Goal: Task Accomplishment & Management: Manage account settings

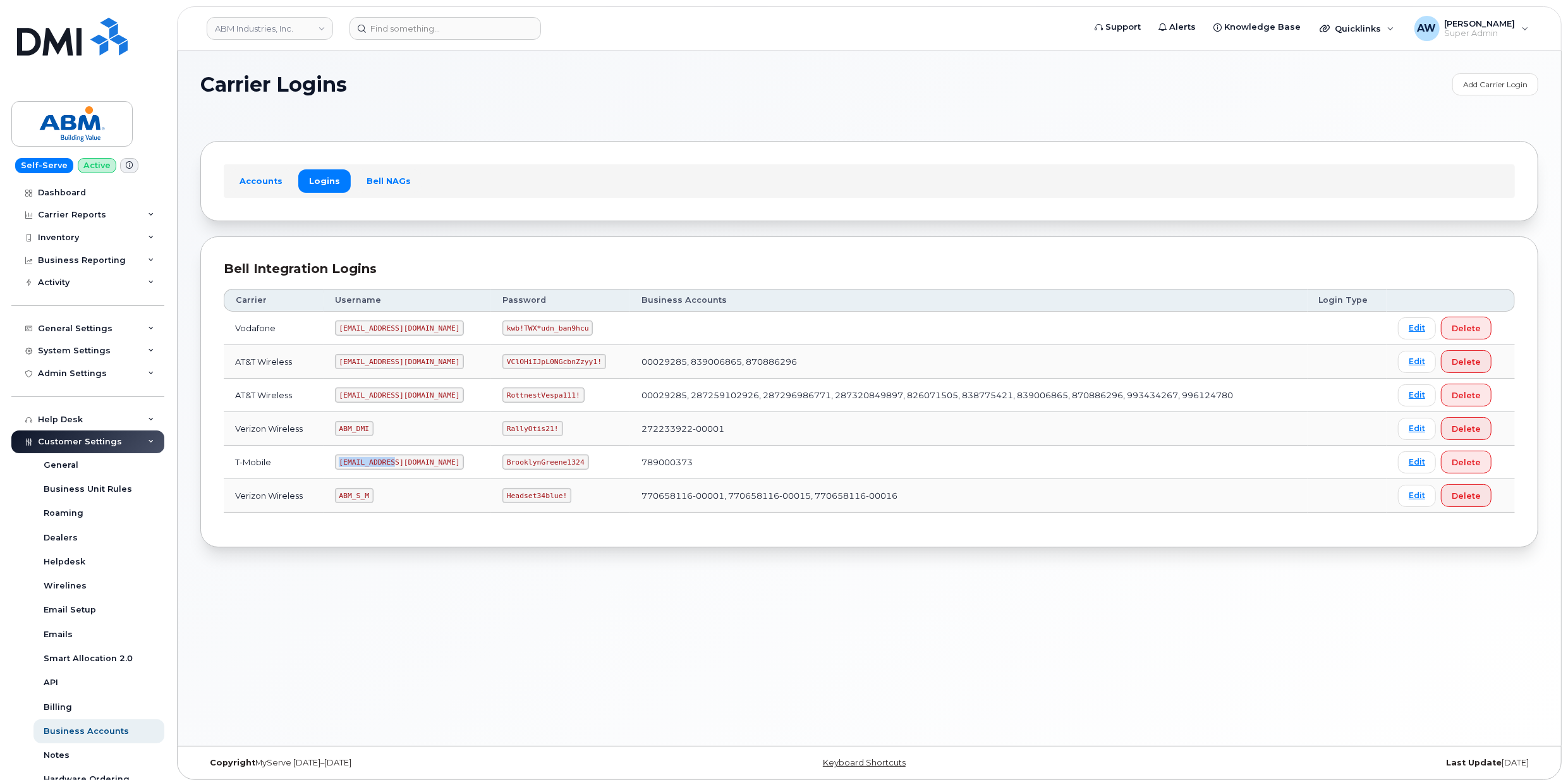
drag, startPoint x: 340, startPoint y: 466, endPoint x: 418, endPoint y: 473, distance: 78.3
click at [418, 473] on td "[EMAIL_ADDRESS][DOMAIN_NAME]" at bounding box center [407, 463] width 168 height 34
copy code "[EMAIL_ADDRESS][DOMAIN_NAME]"
drag, startPoint x: 465, startPoint y: 464, endPoint x: 536, endPoint y: 466, distance: 71.0
click at [536, 466] on code "BrooklynGreene1324" at bounding box center [545, 462] width 86 height 15
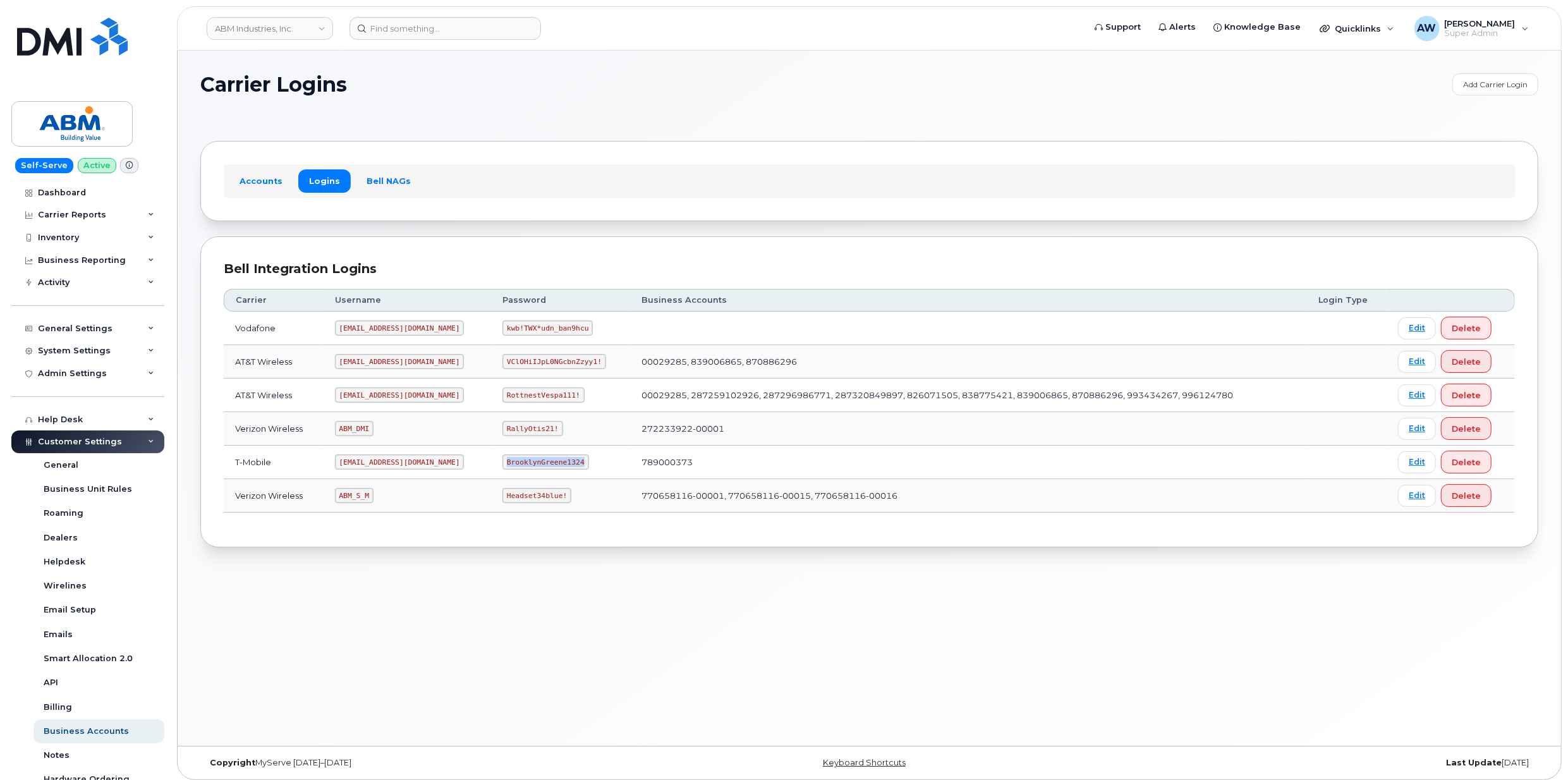
copy code "BrooklynGreene1324"
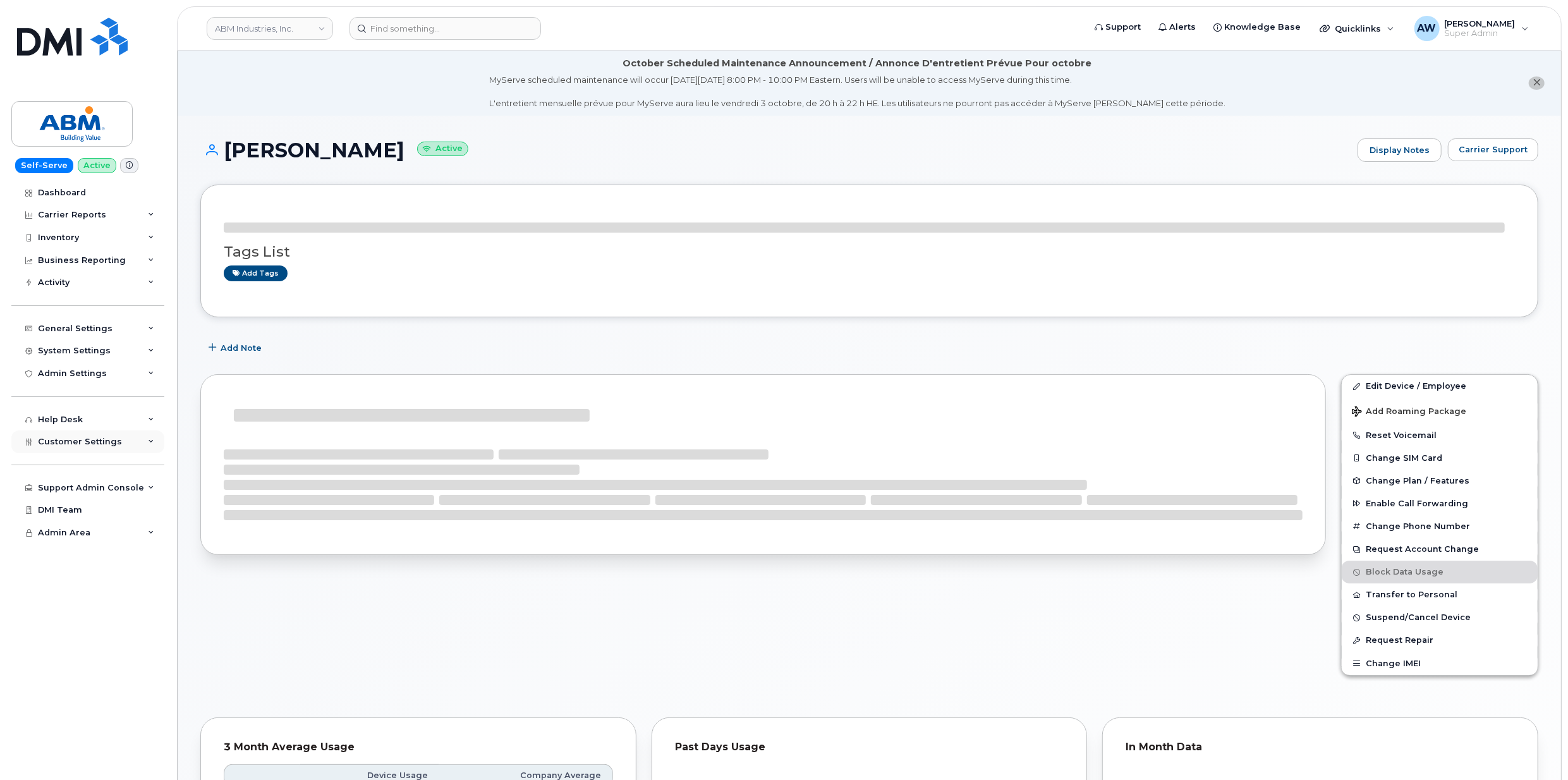
click at [107, 443] on span "Customer Settings" at bounding box center [80, 441] width 84 height 9
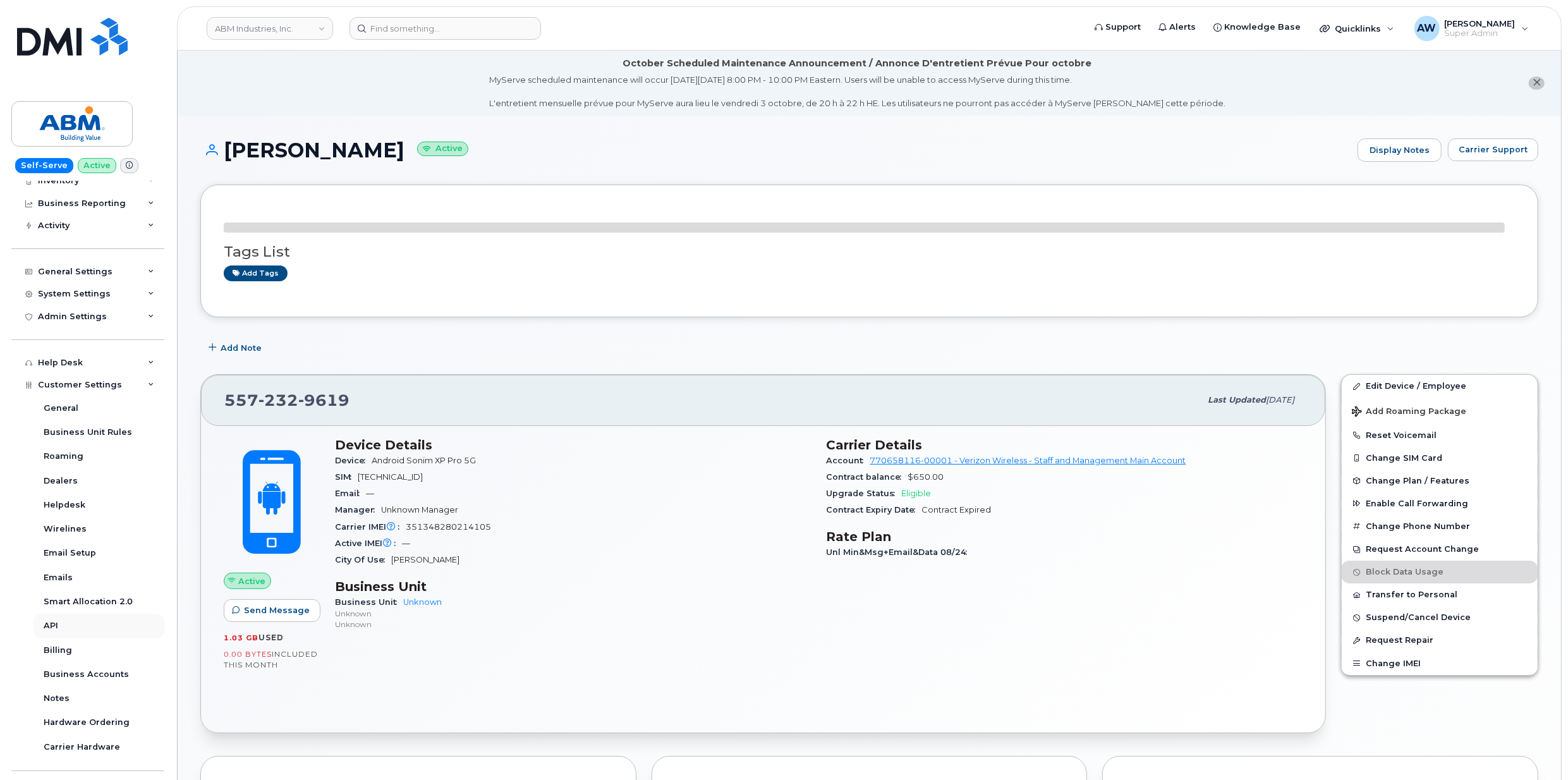
scroll to position [125, 0]
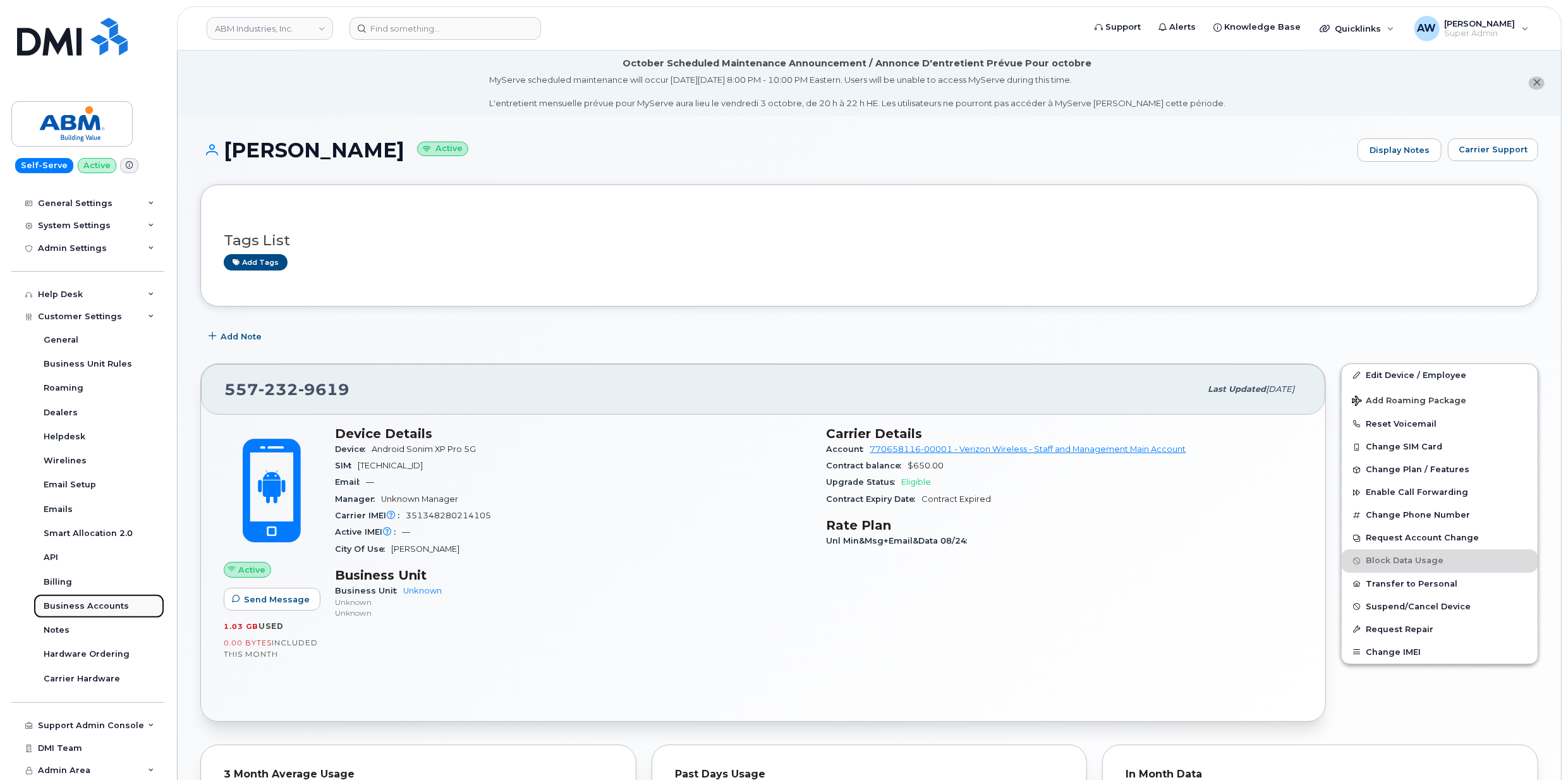
click at [120, 612] on div "Business Accounts" at bounding box center [86, 606] width 85 height 11
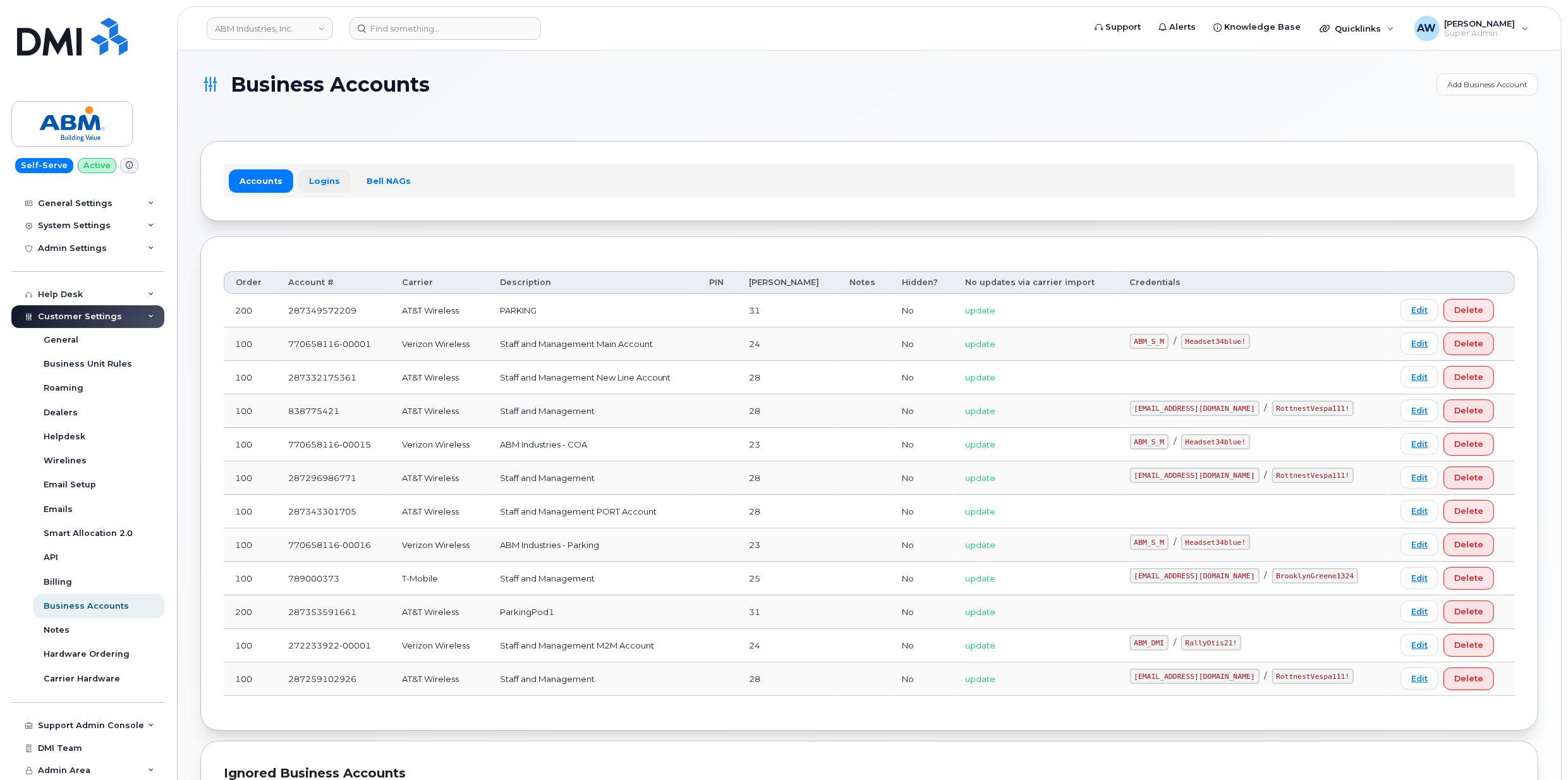
click at [314, 177] on link "Logins" at bounding box center [325, 181] width 53 height 23
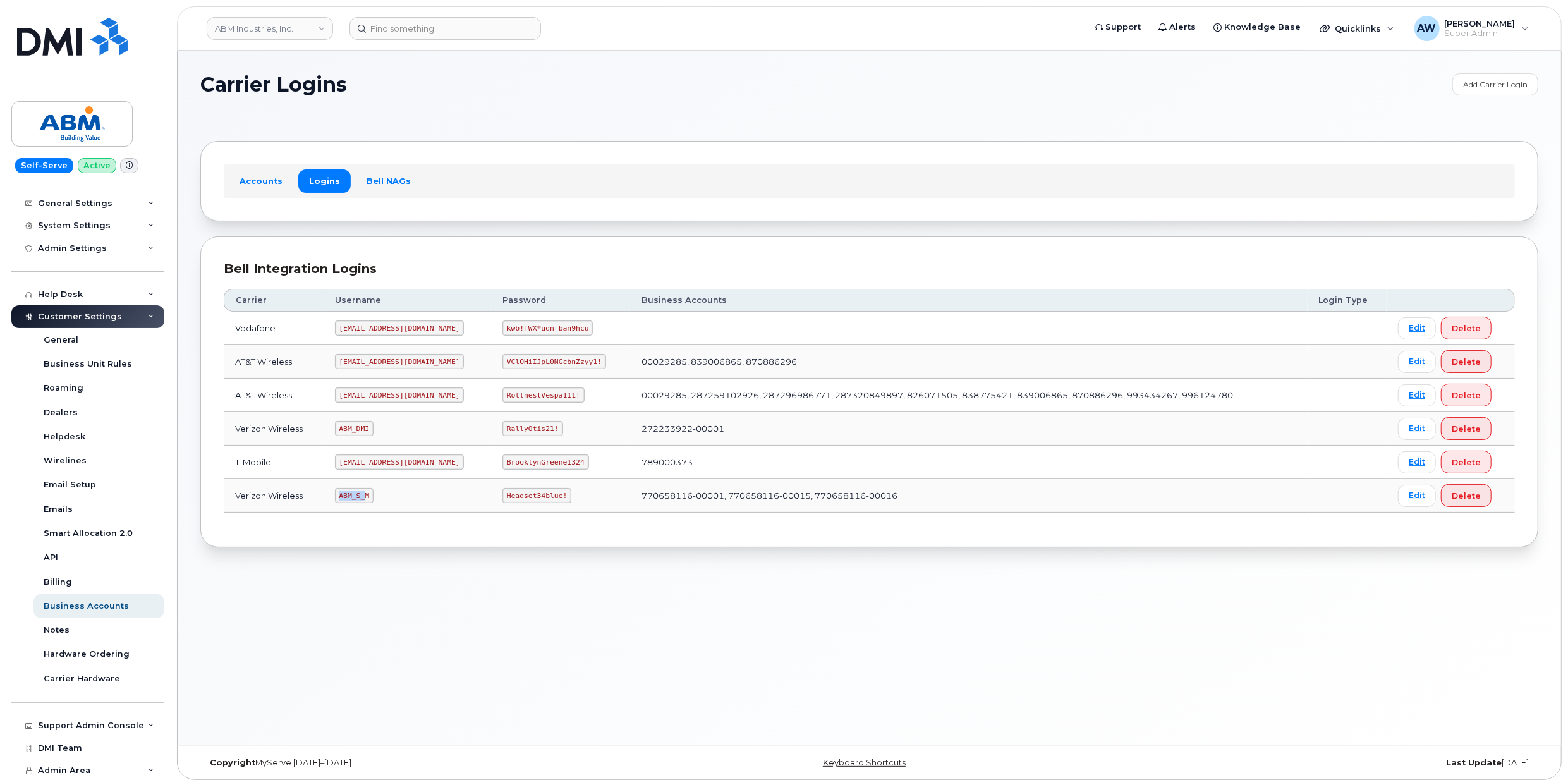
drag, startPoint x: 338, startPoint y: 498, endPoint x: 365, endPoint y: 498, distance: 27.0
click at [365, 498] on td "ABM_S_M" at bounding box center [407, 496] width 168 height 34
drag, startPoint x: 365, startPoint y: 498, endPoint x: 350, endPoint y: 499, distance: 15.0
click at [350, 499] on code "ABM_S_M" at bounding box center [354, 495] width 39 height 15
drag, startPoint x: 345, startPoint y: 499, endPoint x: 373, endPoint y: 496, distance: 28.2
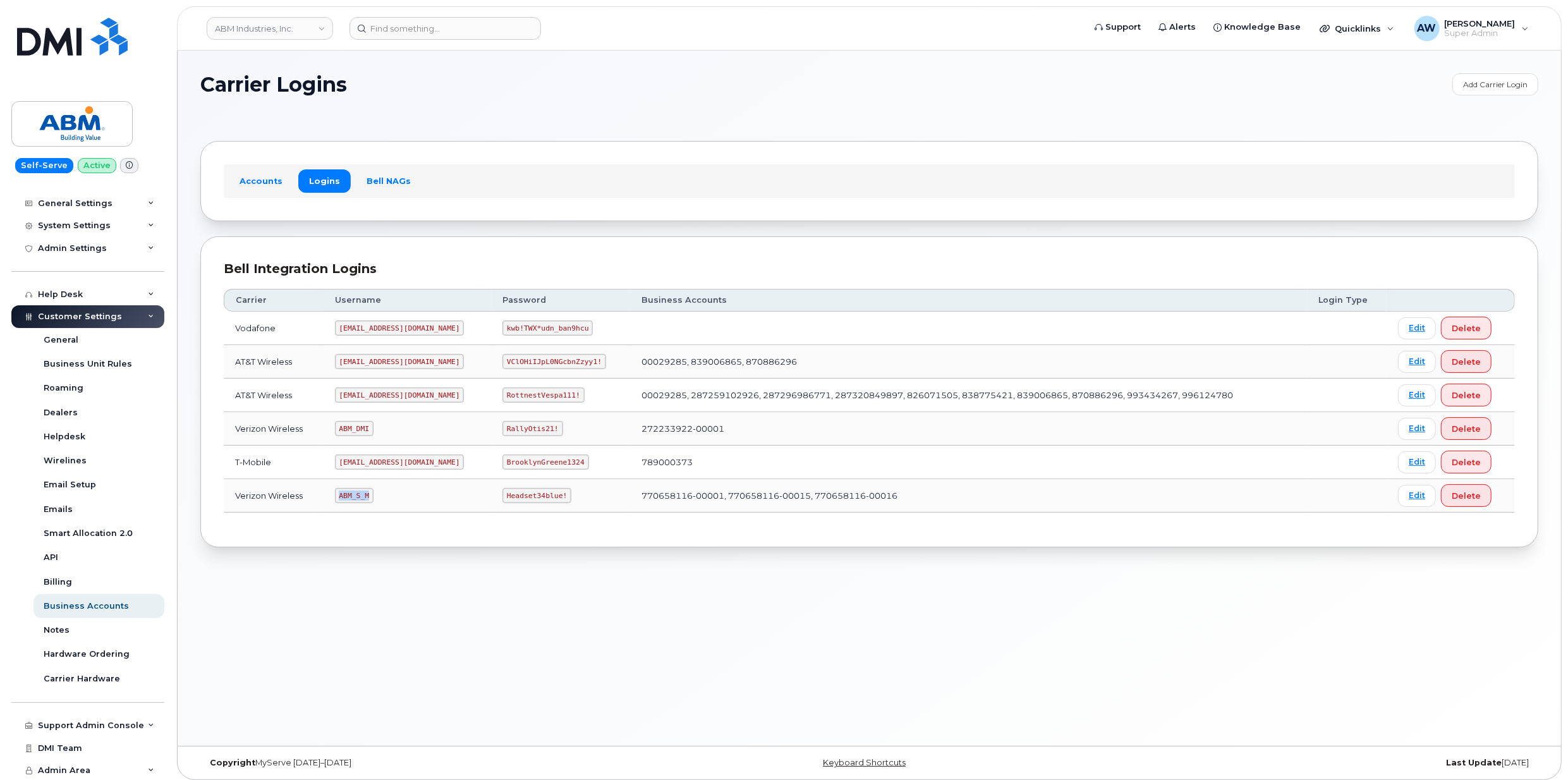
click at [373, 496] on code "ABM_S_M" at bounding box center [354, 495] width 39 height 15
copy code "ABM_S_M"
drag, startPoint x: 464, startPoint y: 499, endPoint x: 532, endPoint y: 499, distance: 68.0
click at [532, 499] on td "Headset34blue!" at bounding box center [561, 496] width 139 height 34
copy code "Headset34blue!"
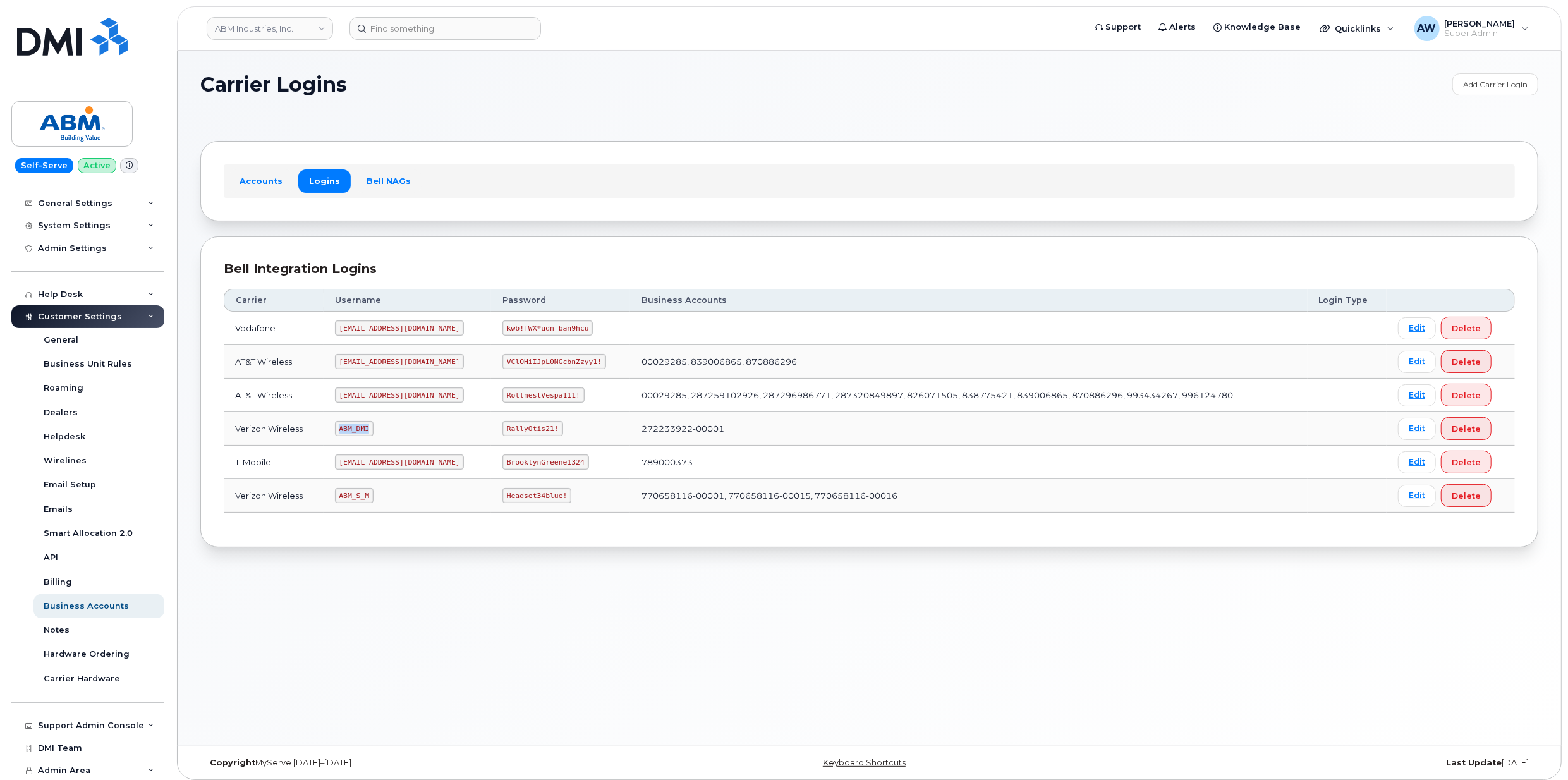
drag, startPoint x: 345, startPoint y: 427, endPoint x: 373, endPoint y: 427, distance: 28.0
click at [373, 427] on code "ABM_DMI" at bounding box center [354, 429] width 39 height 15
copy code "ABM_DMI"
drag, startPoint x: 463, startPoint y: 430, endPoint x: 517, endPoint y: 435, distance: 54.2
click at [517, 435] on code "RallyOtis21!" at bounding box center [532, 429] width 60 height 15
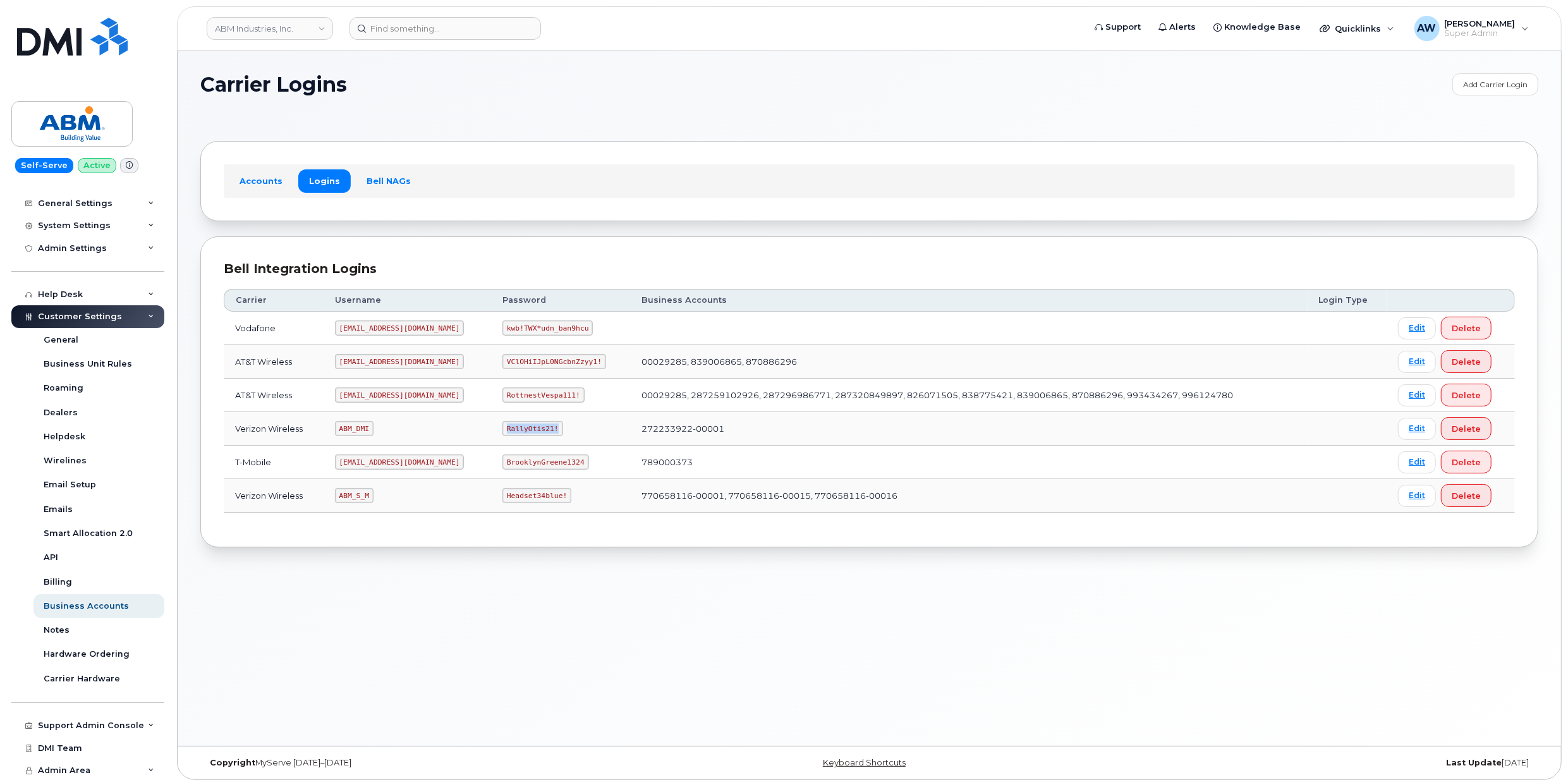
copy code "RallyOtis21!"
